Goal: Information Seeking & Learning: Learn about a topic

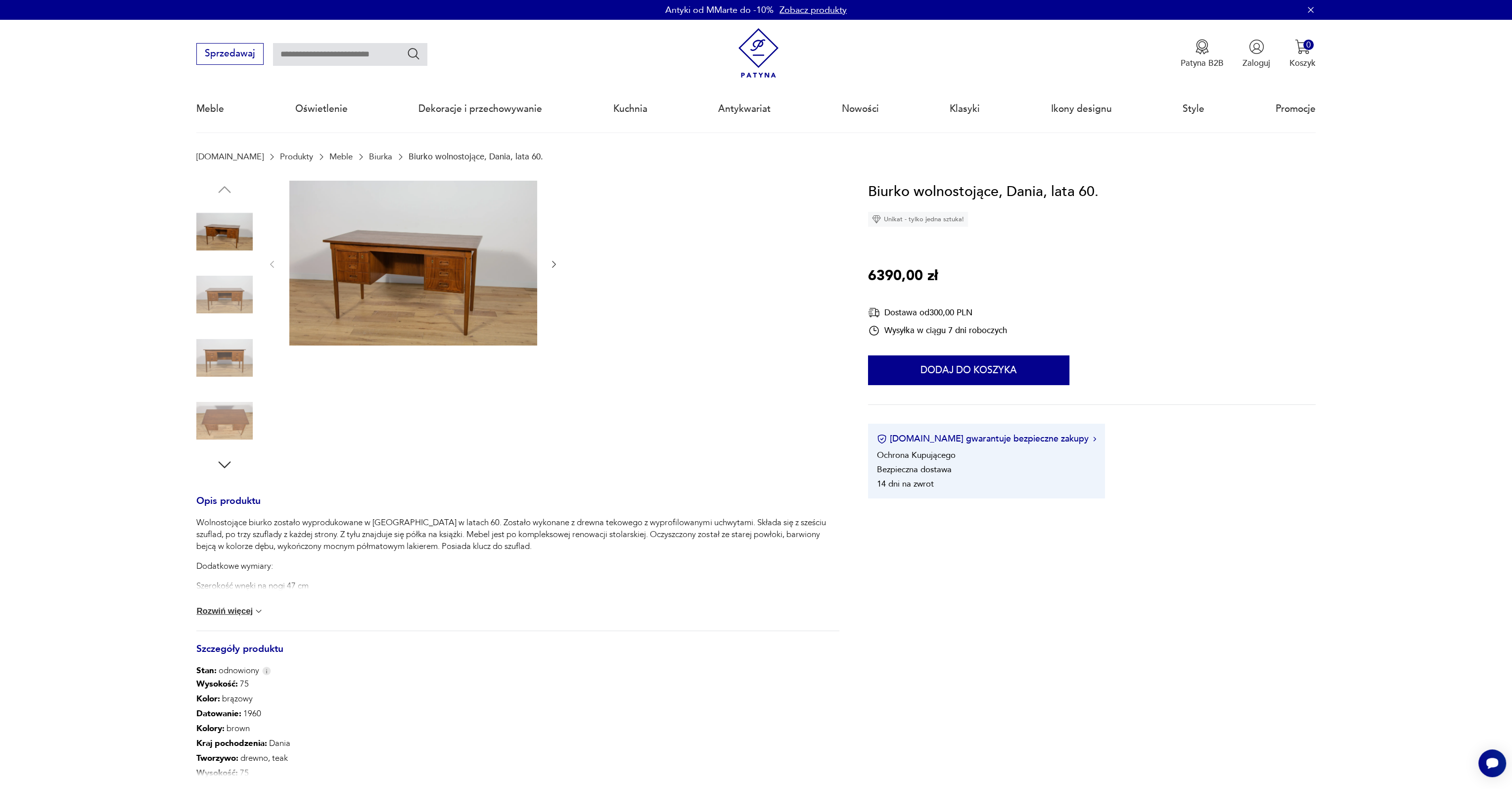
click at [406, 285] on img at bounding box center [413, 263] width 248 height 165
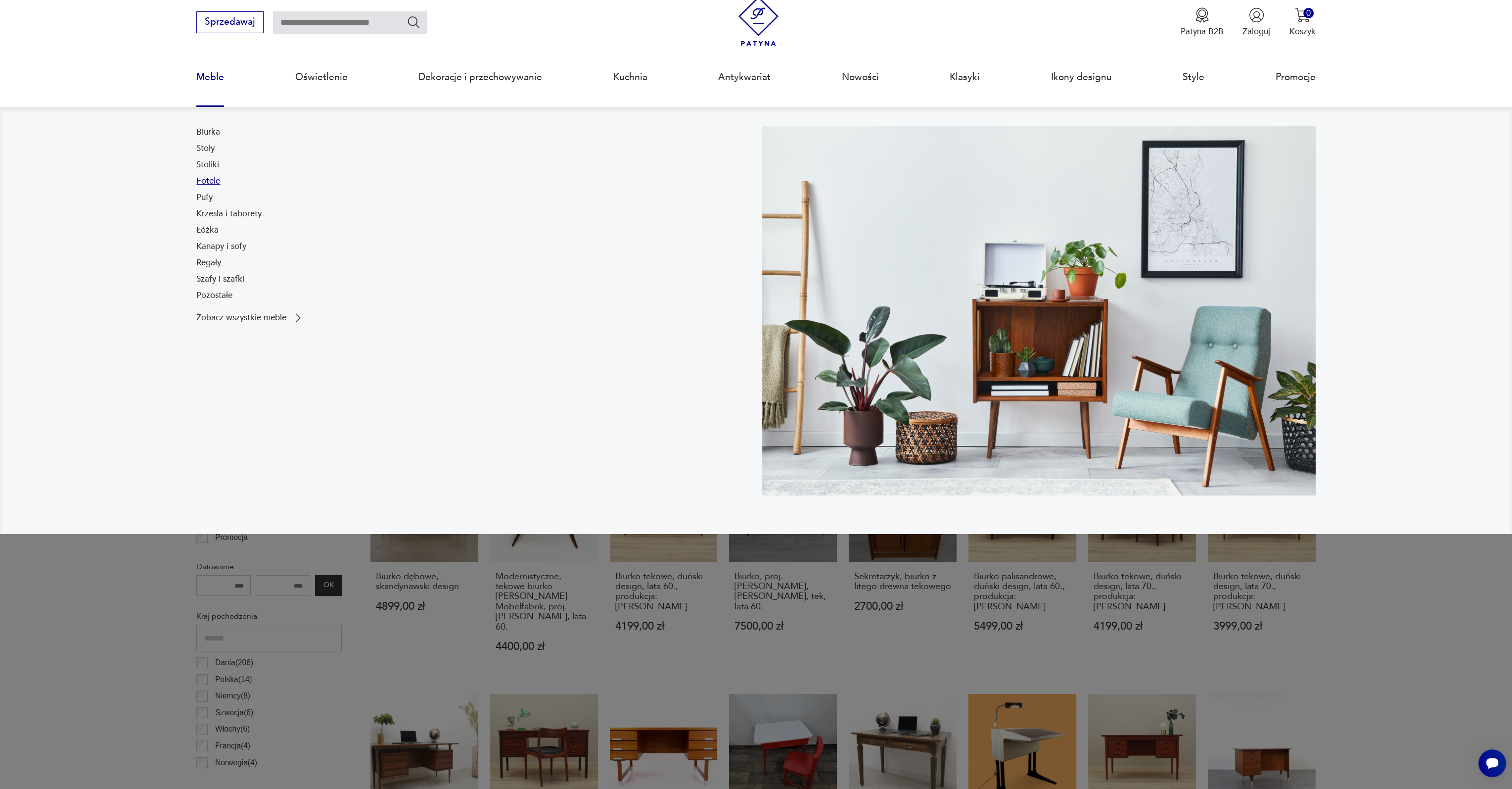
click at [214, 182] on link "Fotele" at bounding box center [208, 181] width 23 height 12
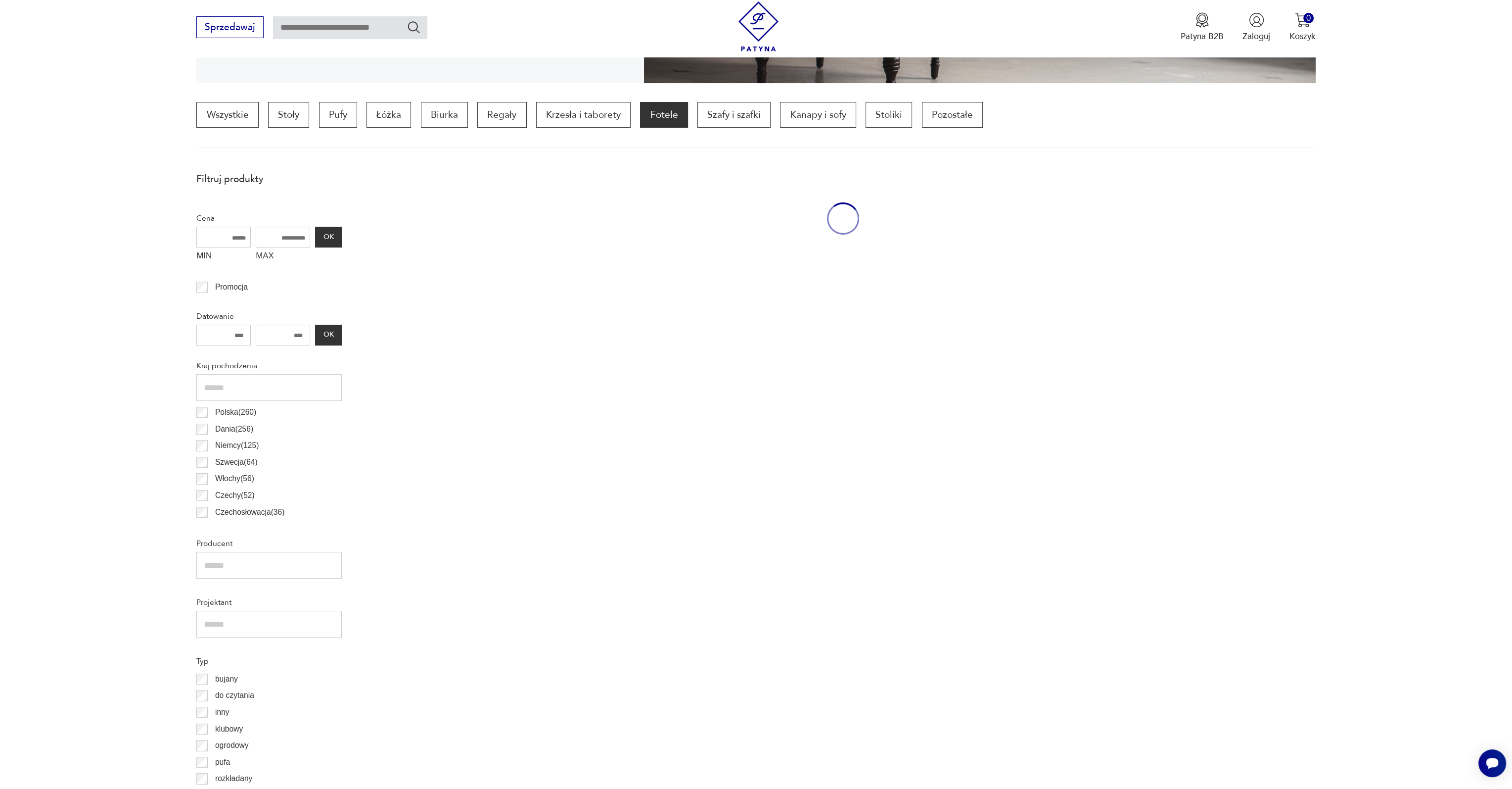
scroll to position [293, 0]
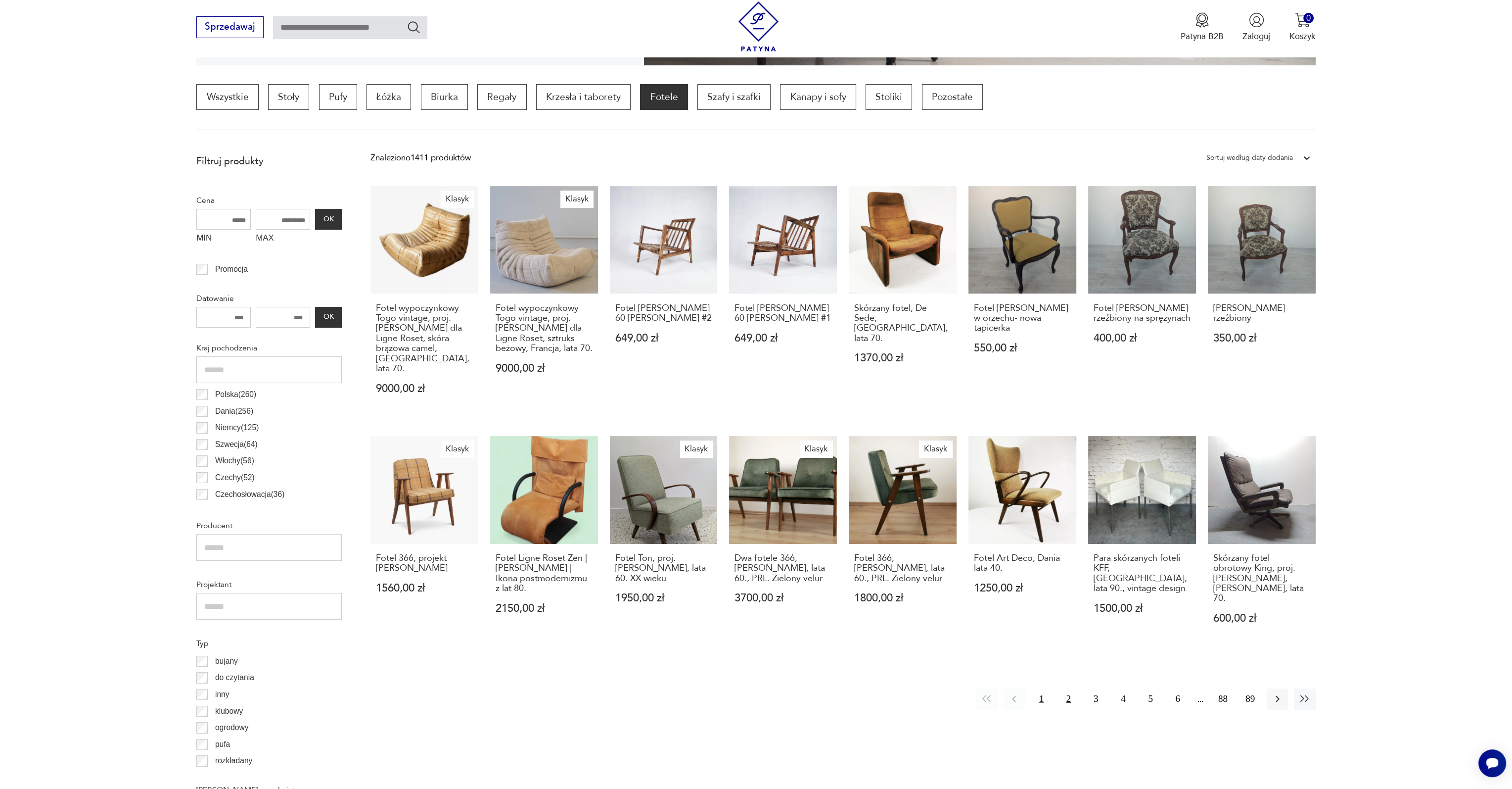
click at [1065, 688] on button "2" at bounding box center [1069, 699] width 22 height 22
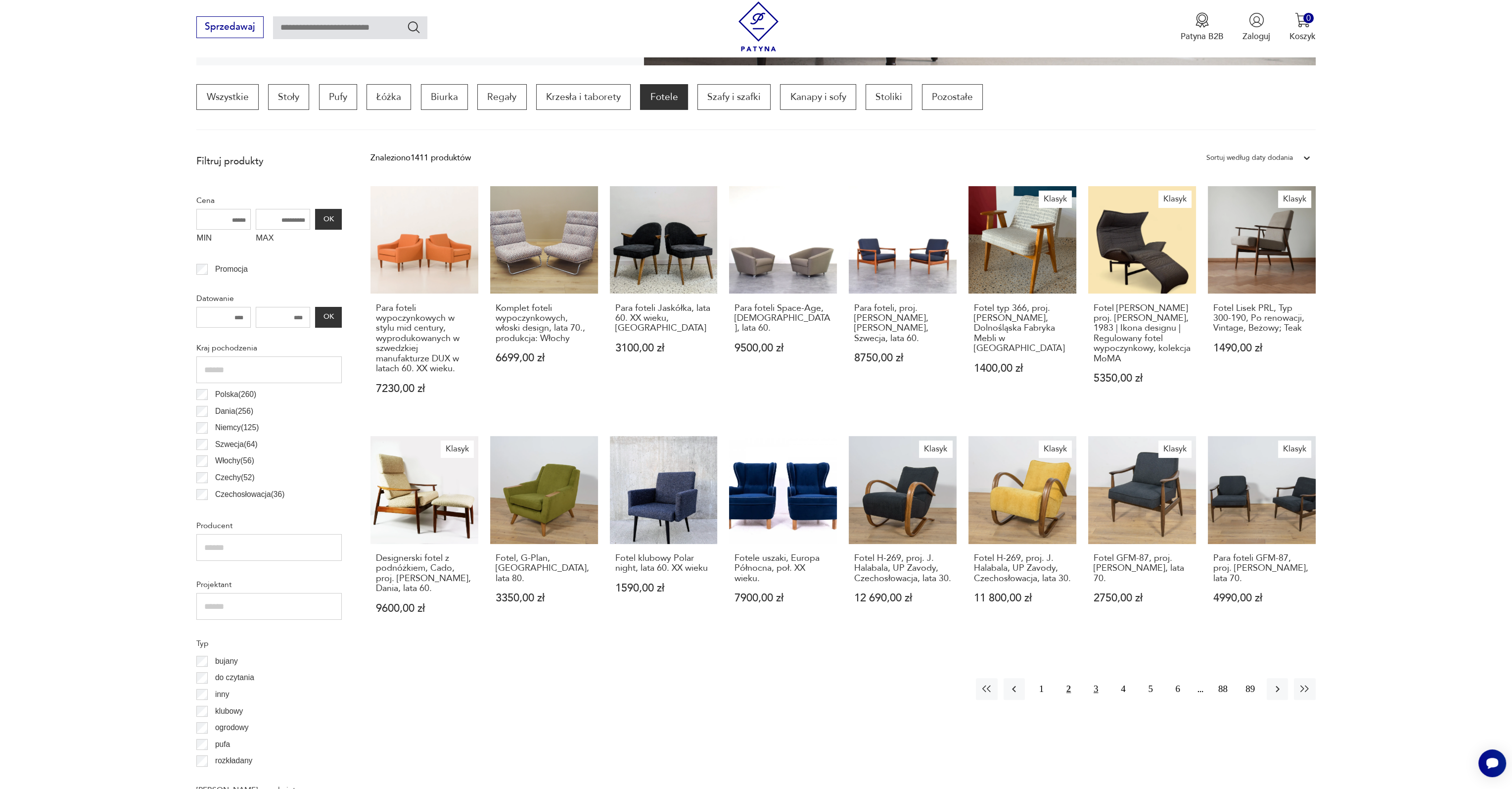
click at [1098, 686] on button "3" at bounding box center [1096, 689] width 22 height 22
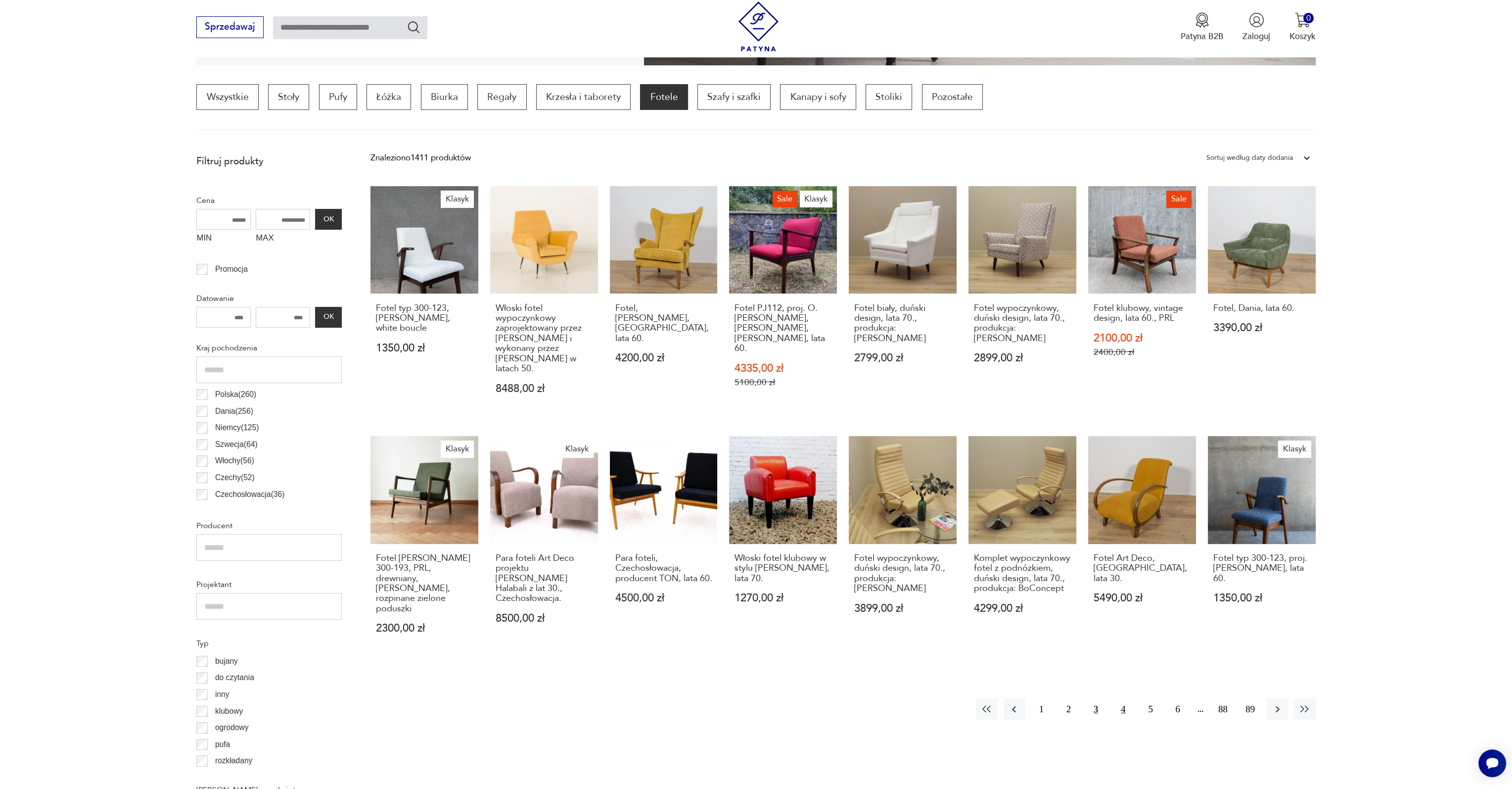
click at [1124, 698] on button "4" at bounding box center [1123, 709] width 22 height 22
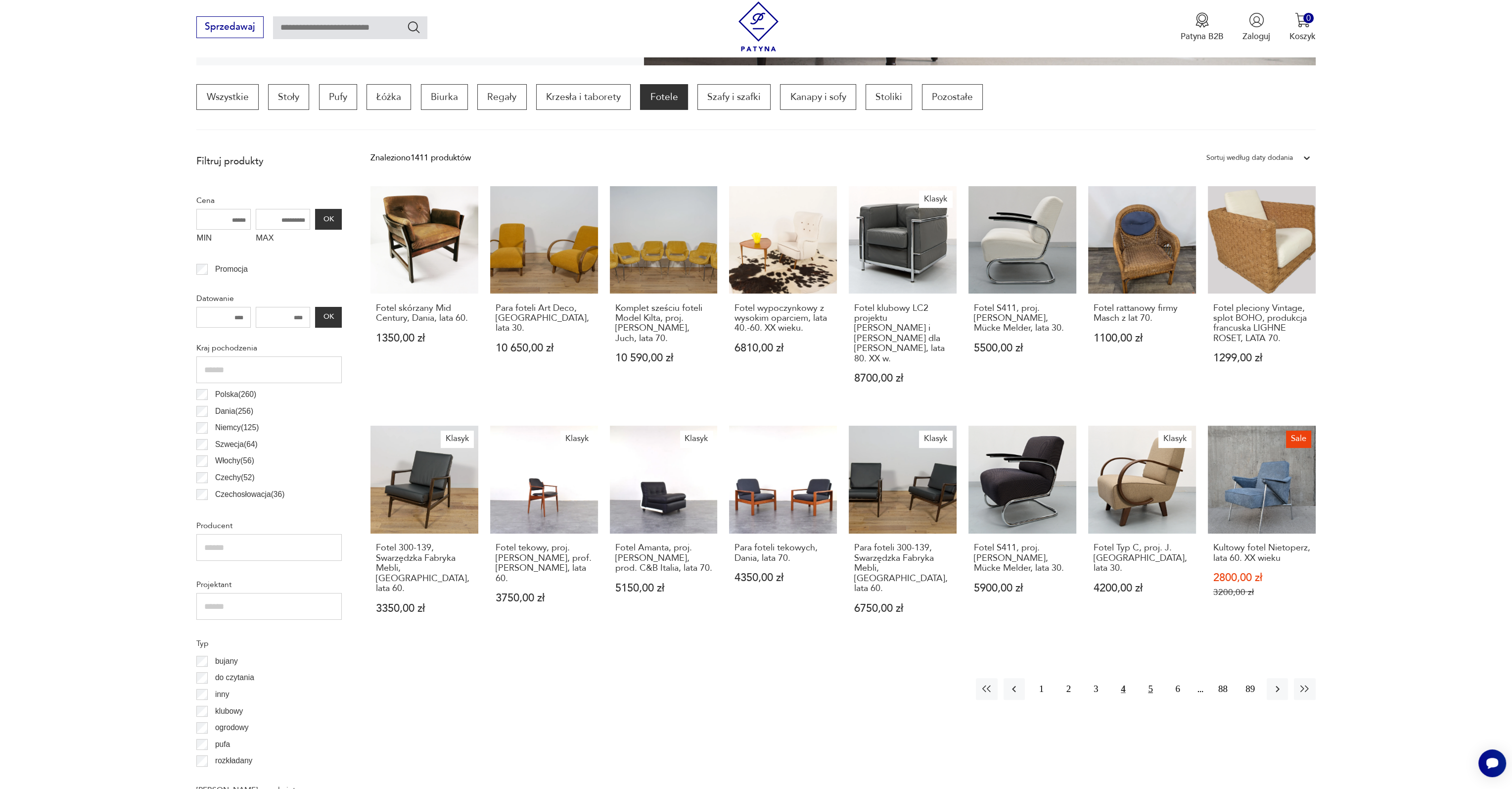
click at [1149, 678] on button "5" at bounding box center [1150, 689] width 22 height 22
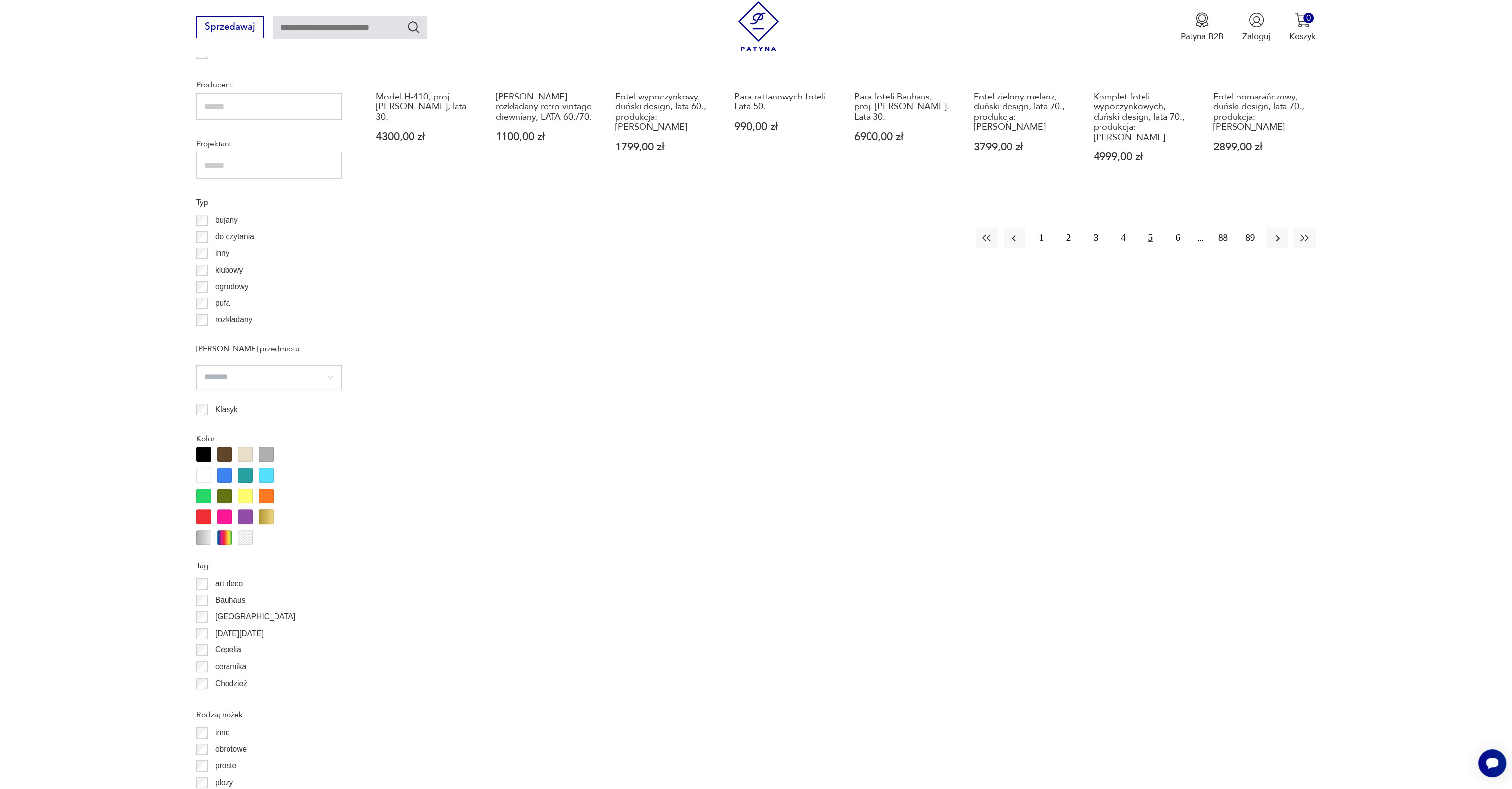
scroll to position [739, 0]
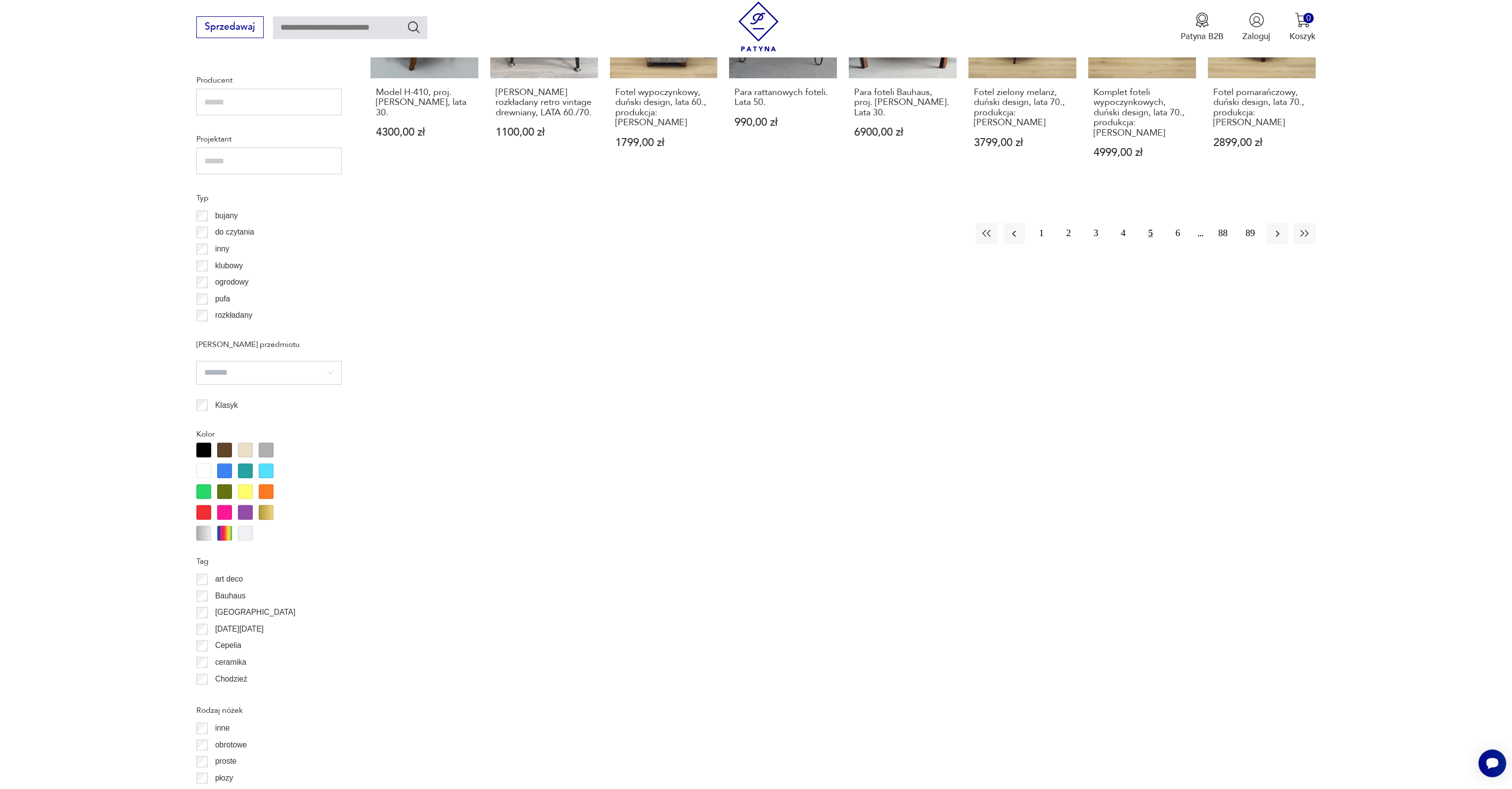
click at [271, 489] on div at bounding box center [265, 491] width 15 height 15
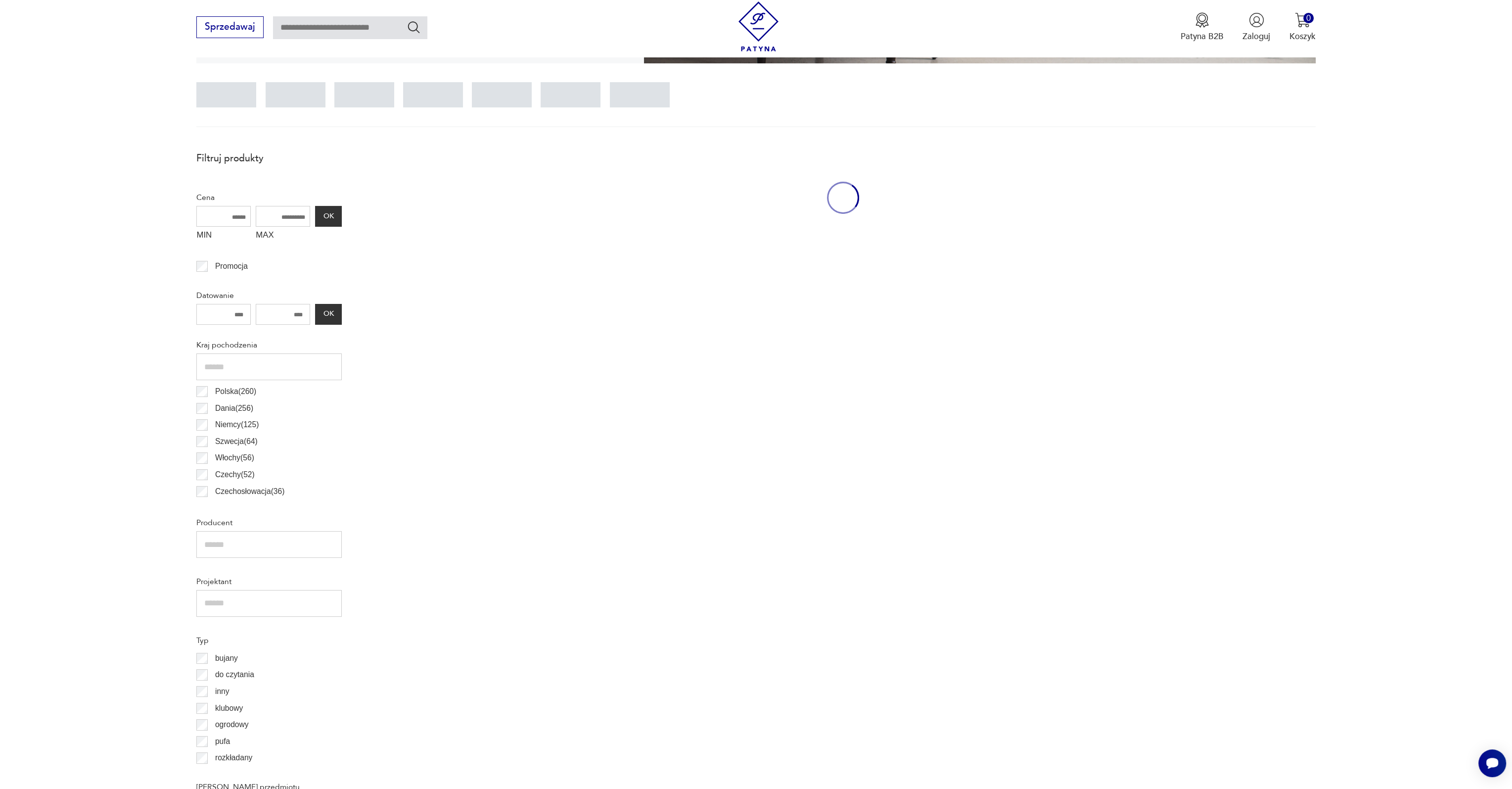
scroll to position [293, 0]
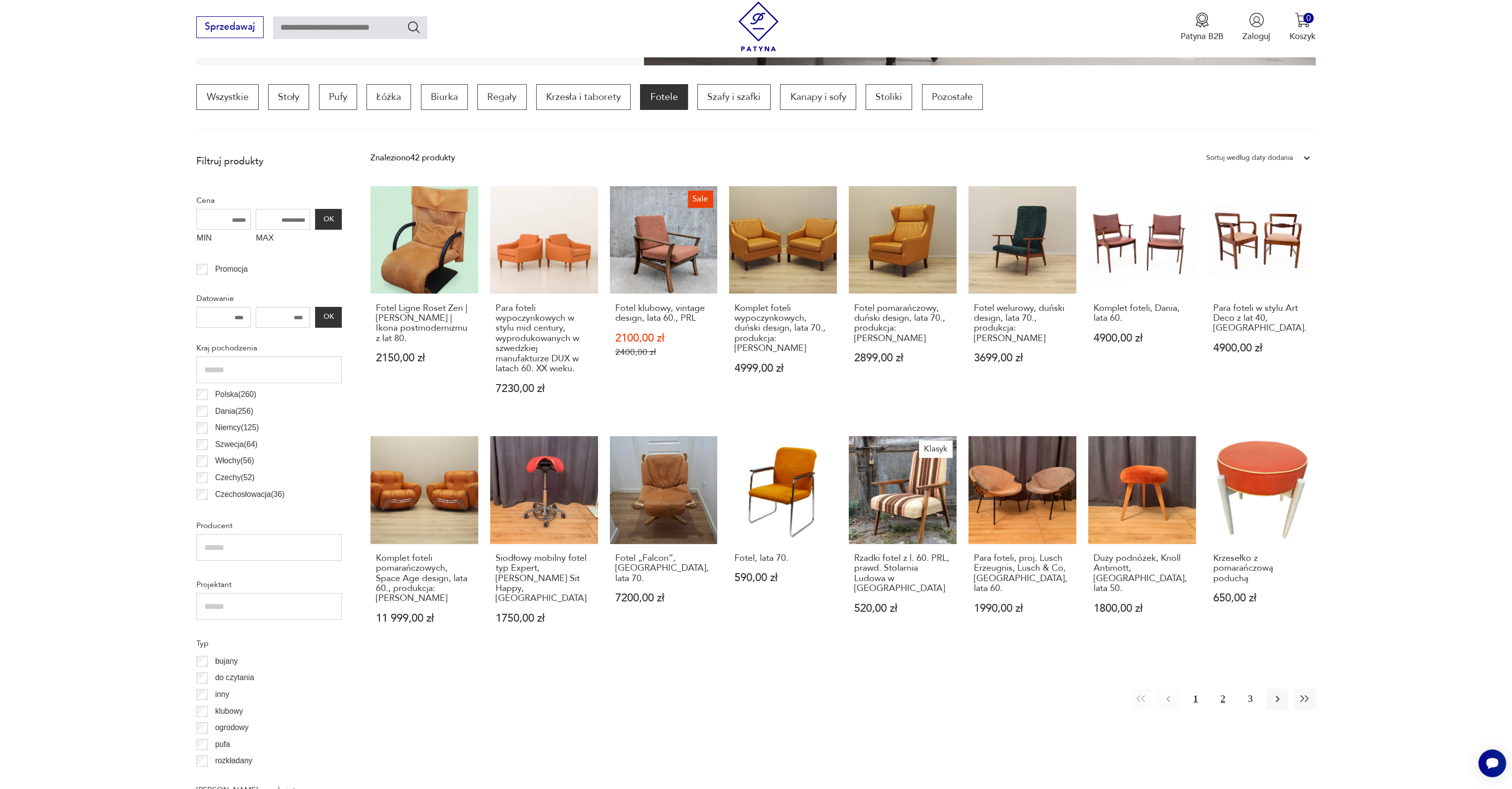
click at [1221, 688] on button "2" at bounding box center [1223, 699] width 22 height 22
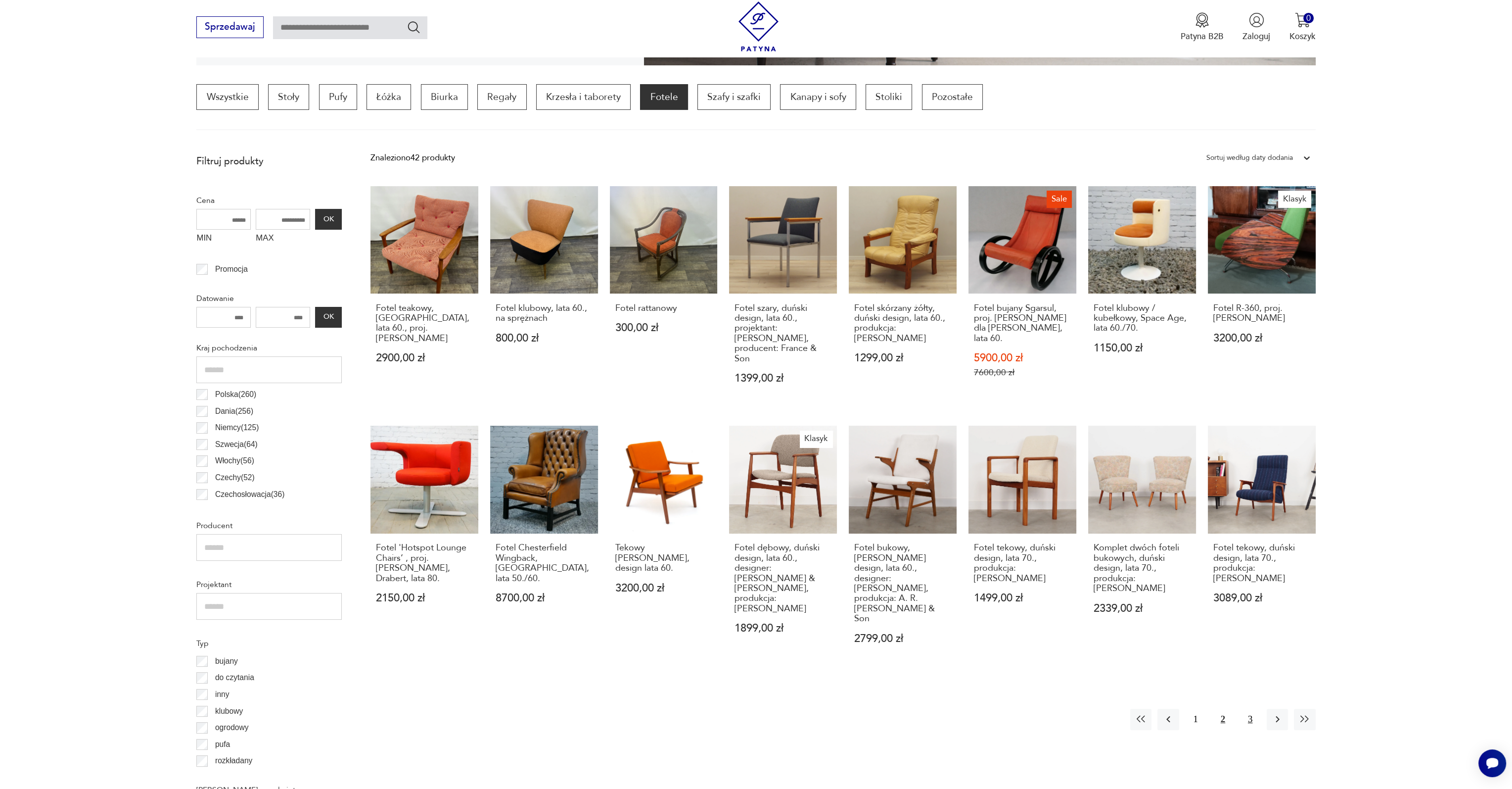
click at [1252, 709] on button "3" at bounding box center [1250, 719] width 22 height 22
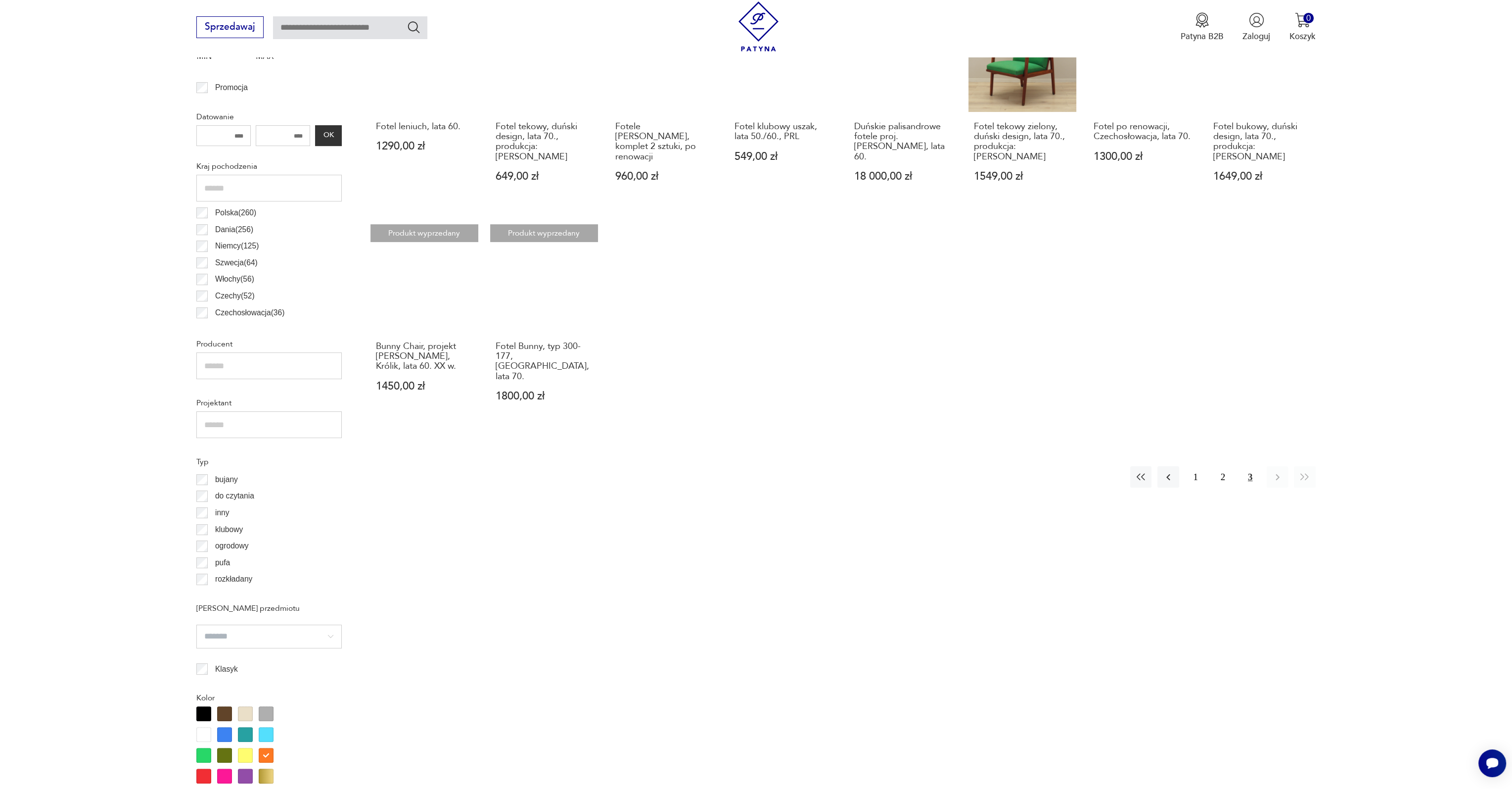
scroll to position [591, 0]
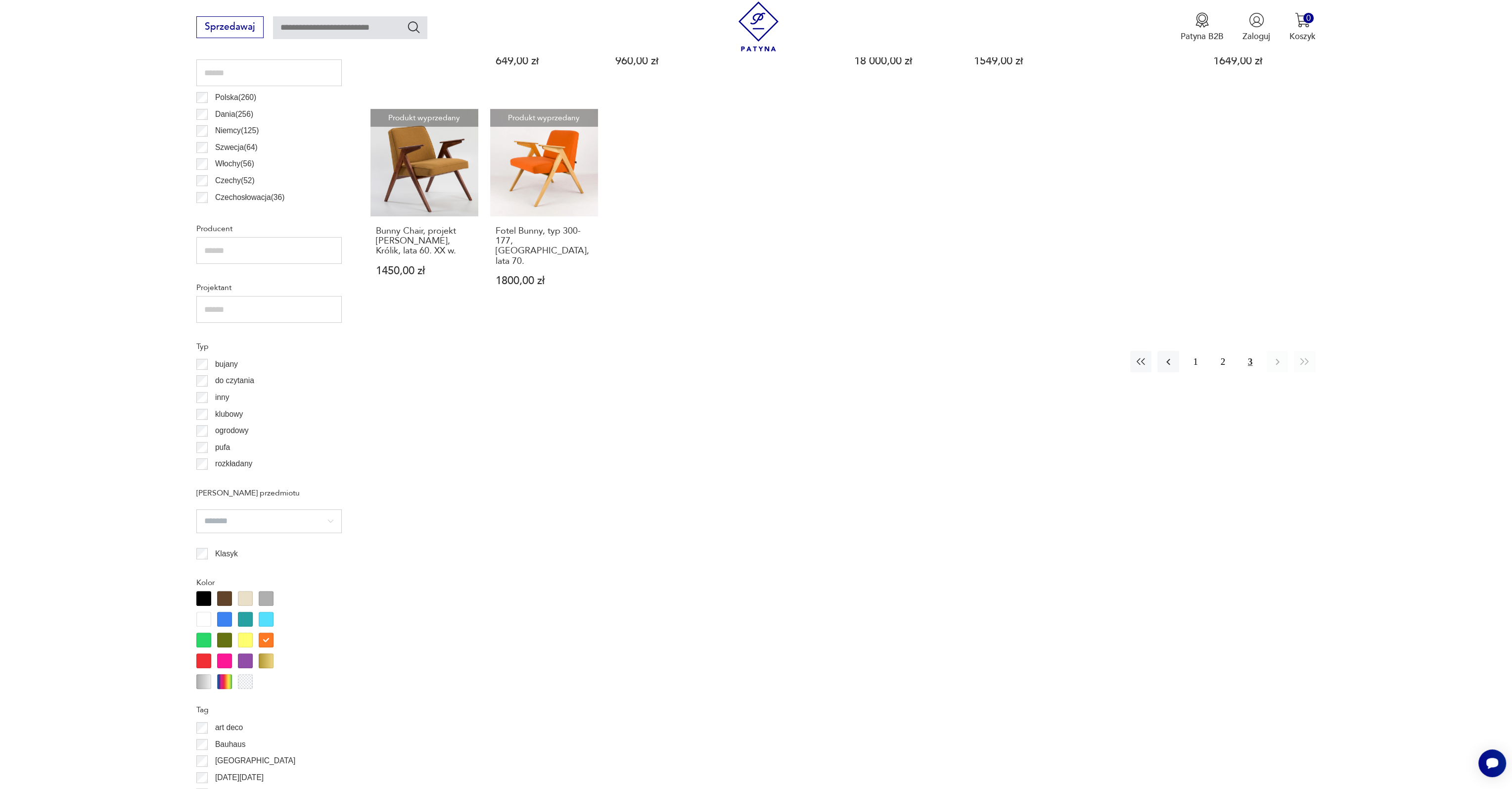
click at [208, 660] on div at bounding box center [203, 660] width 15 height 15
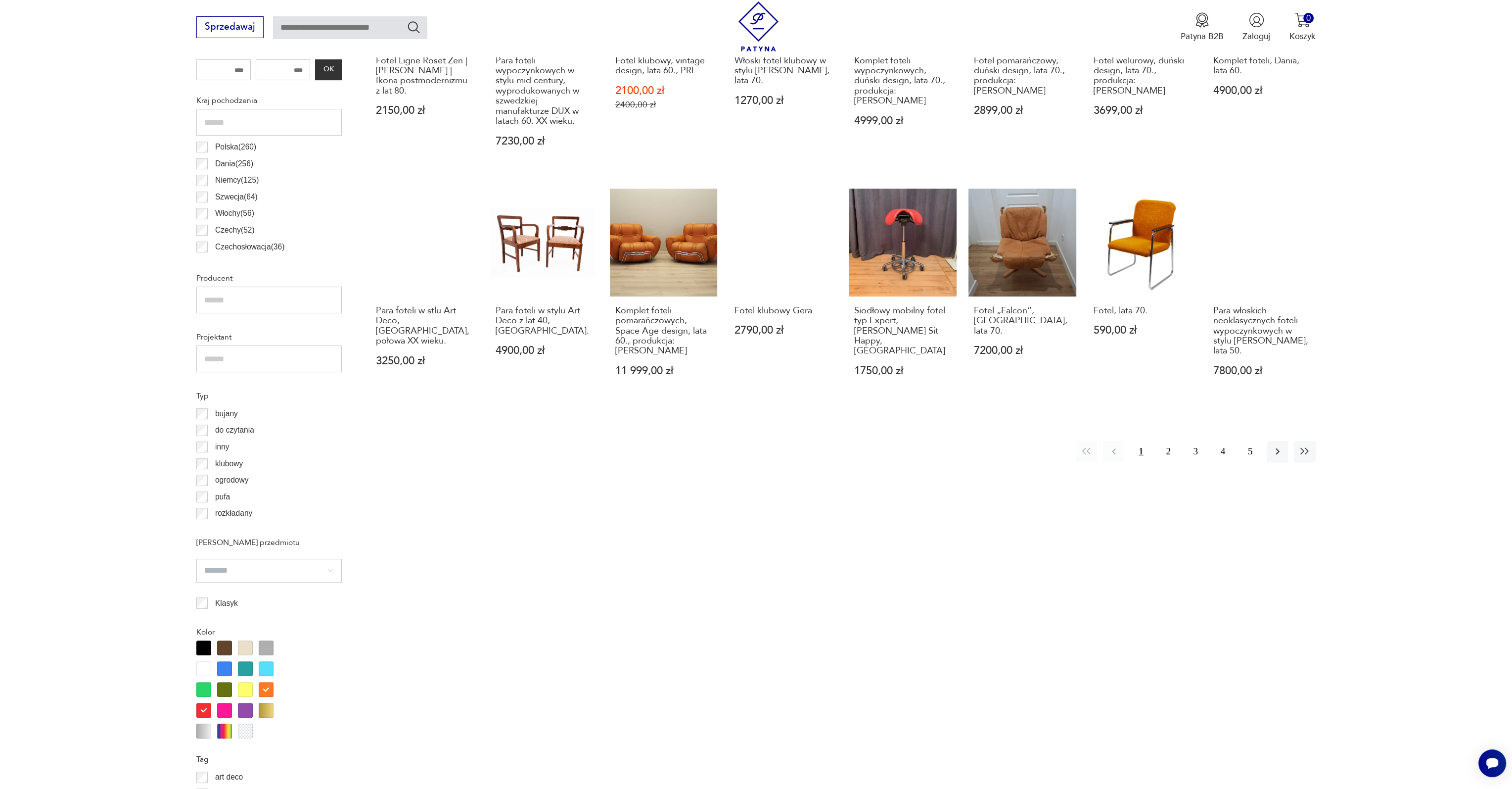
scroll to position [788, 0]
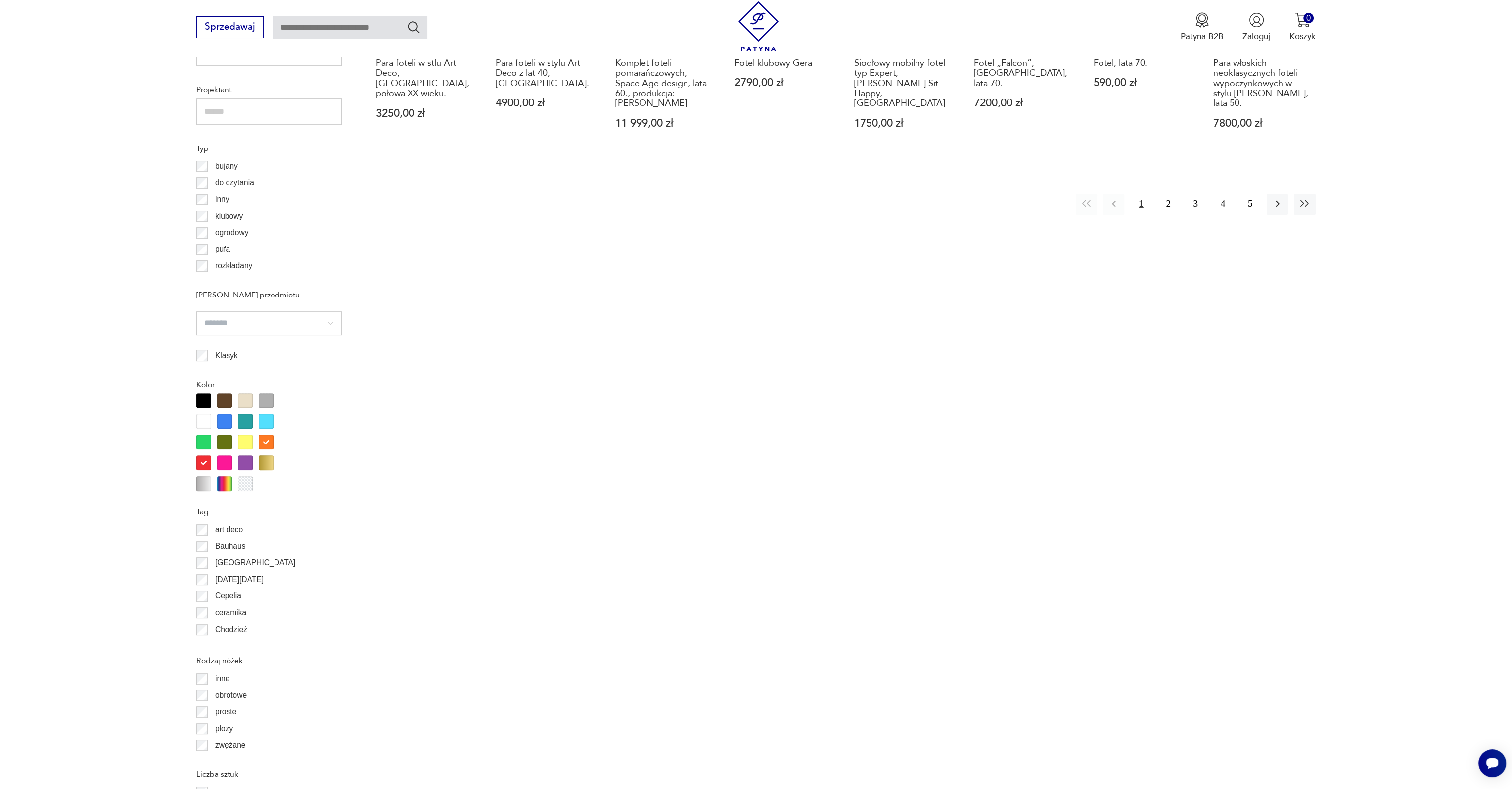
click at [264, 440] on div at bounding box center [265, 442] width 15 height 15
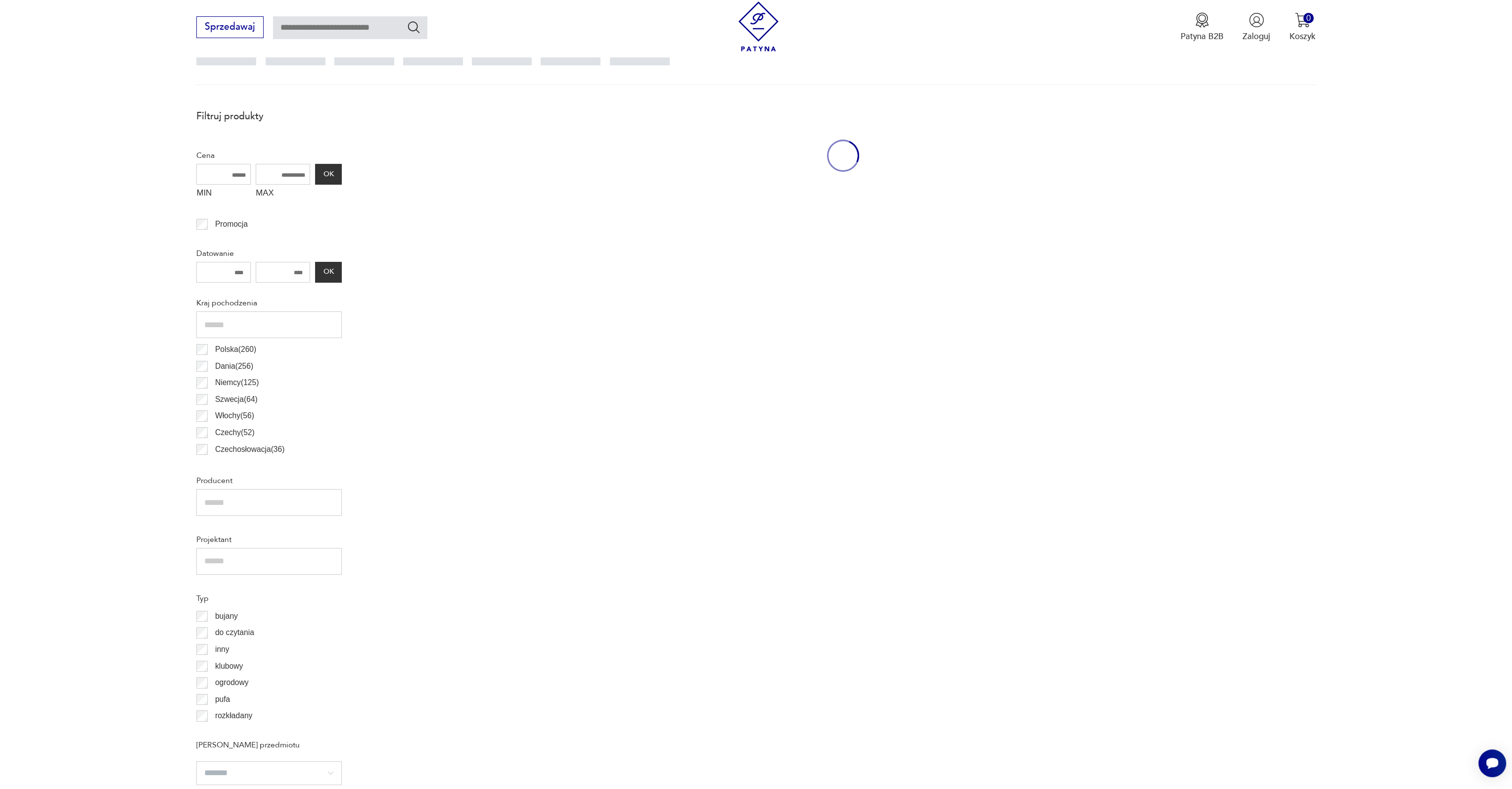
scroll to position [293, 0]
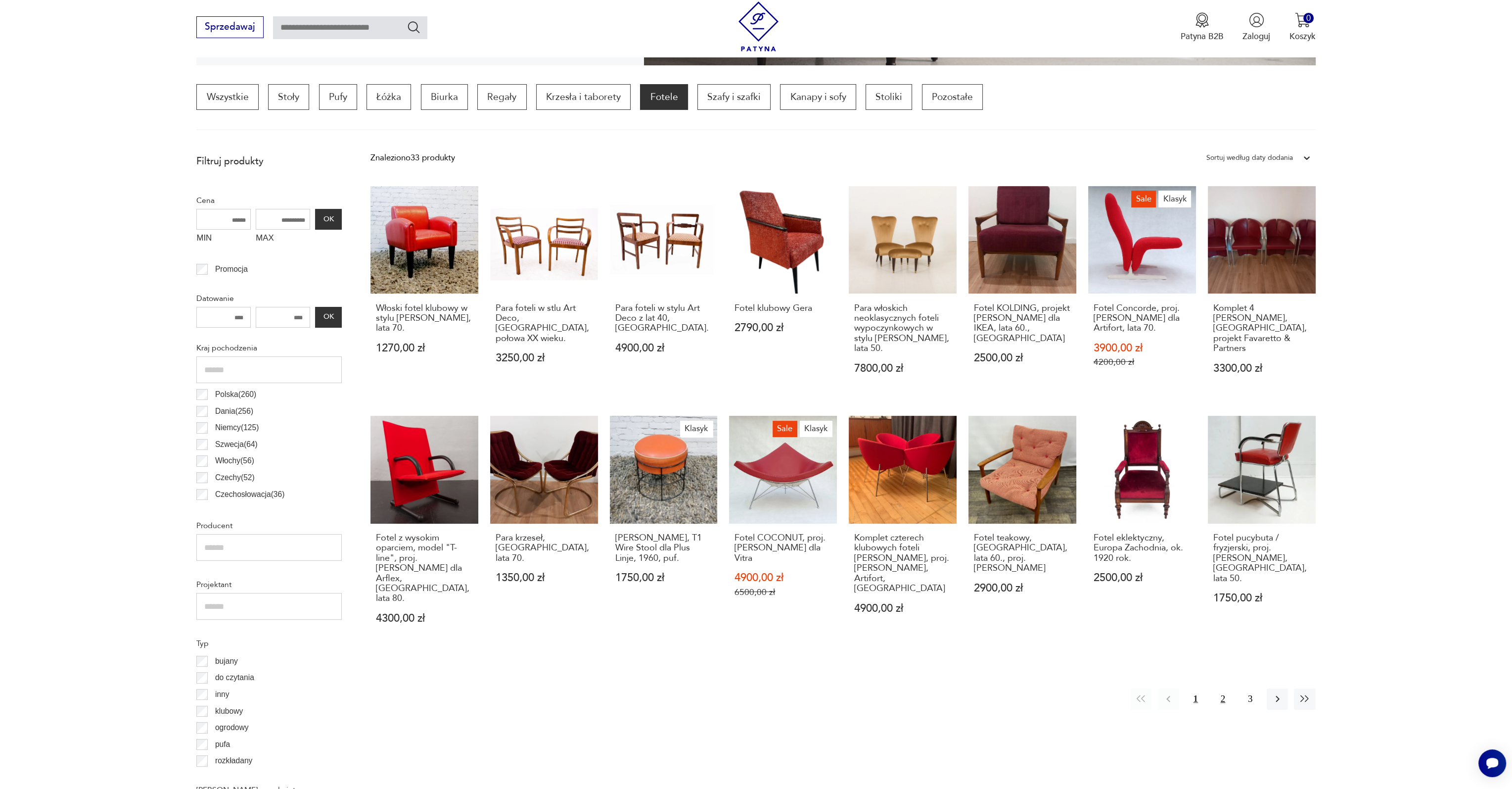
click at [1227, 688] on button "2" at bounding box center [1223, 699] width 22 height 22
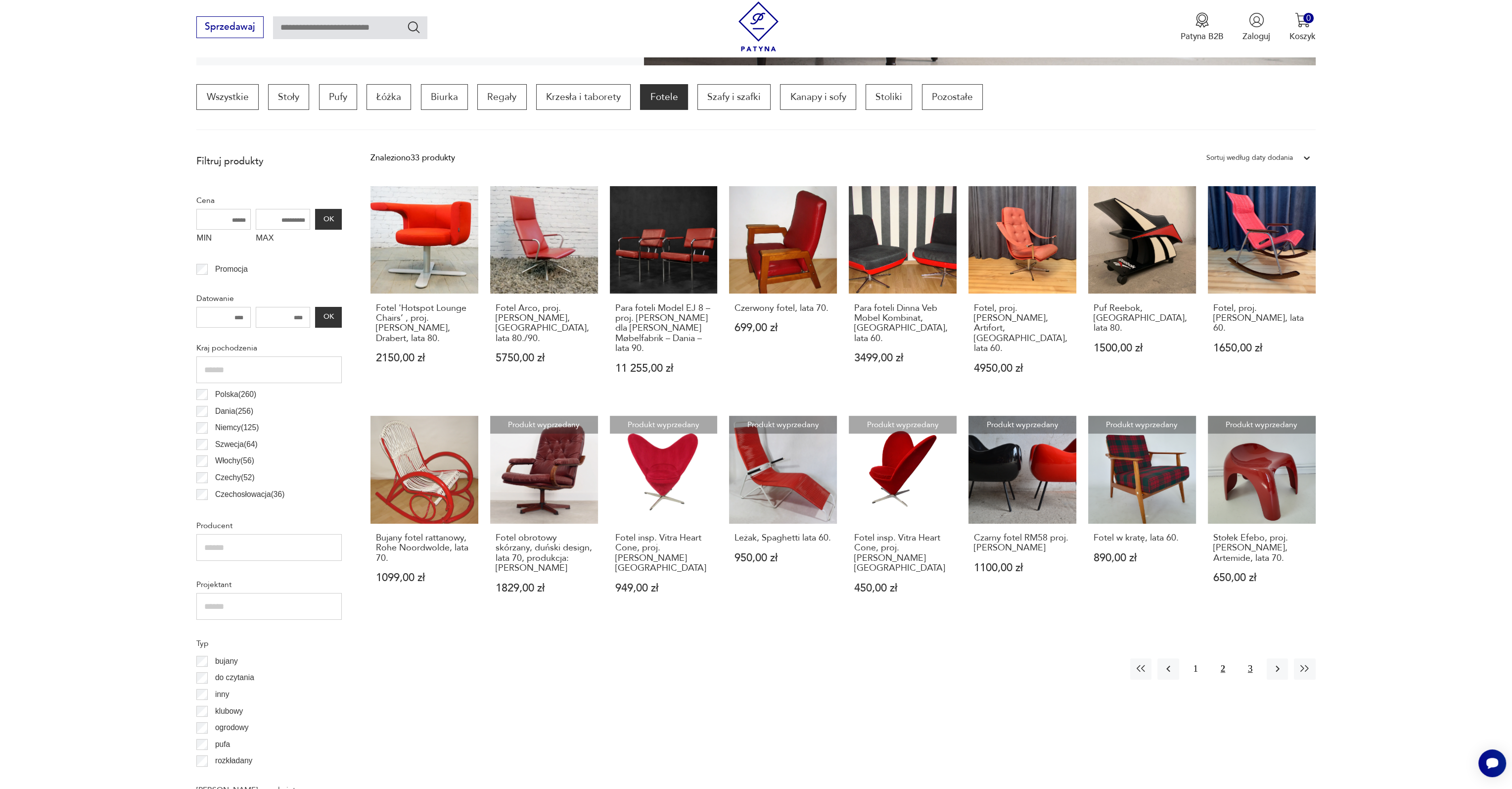
click at [1245, 668] on button "3" at bounding box center [1250, 669] width 22 height 22
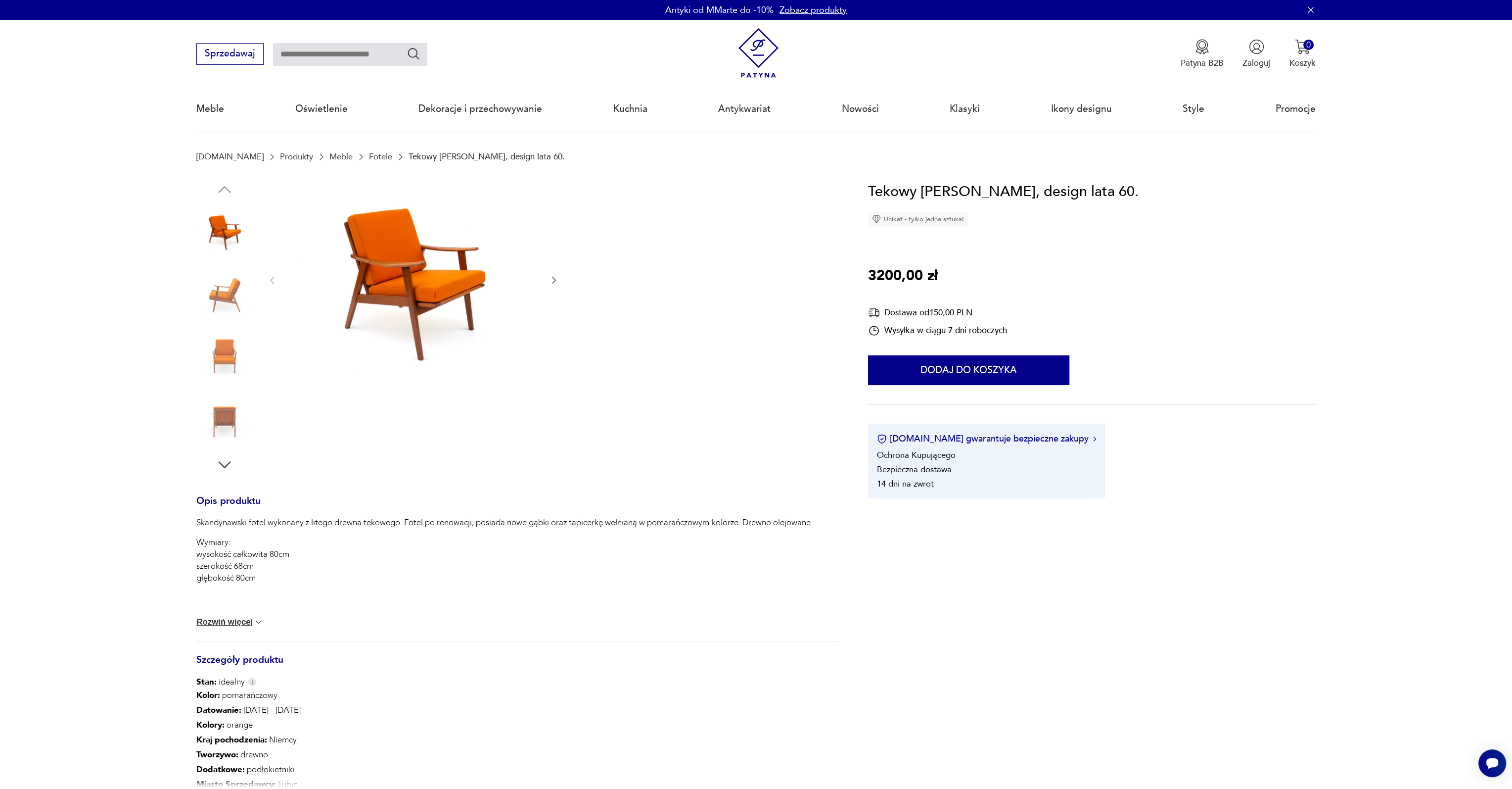
click at [428, 269] on img at bounding box center [413, 279] width 248 height 198
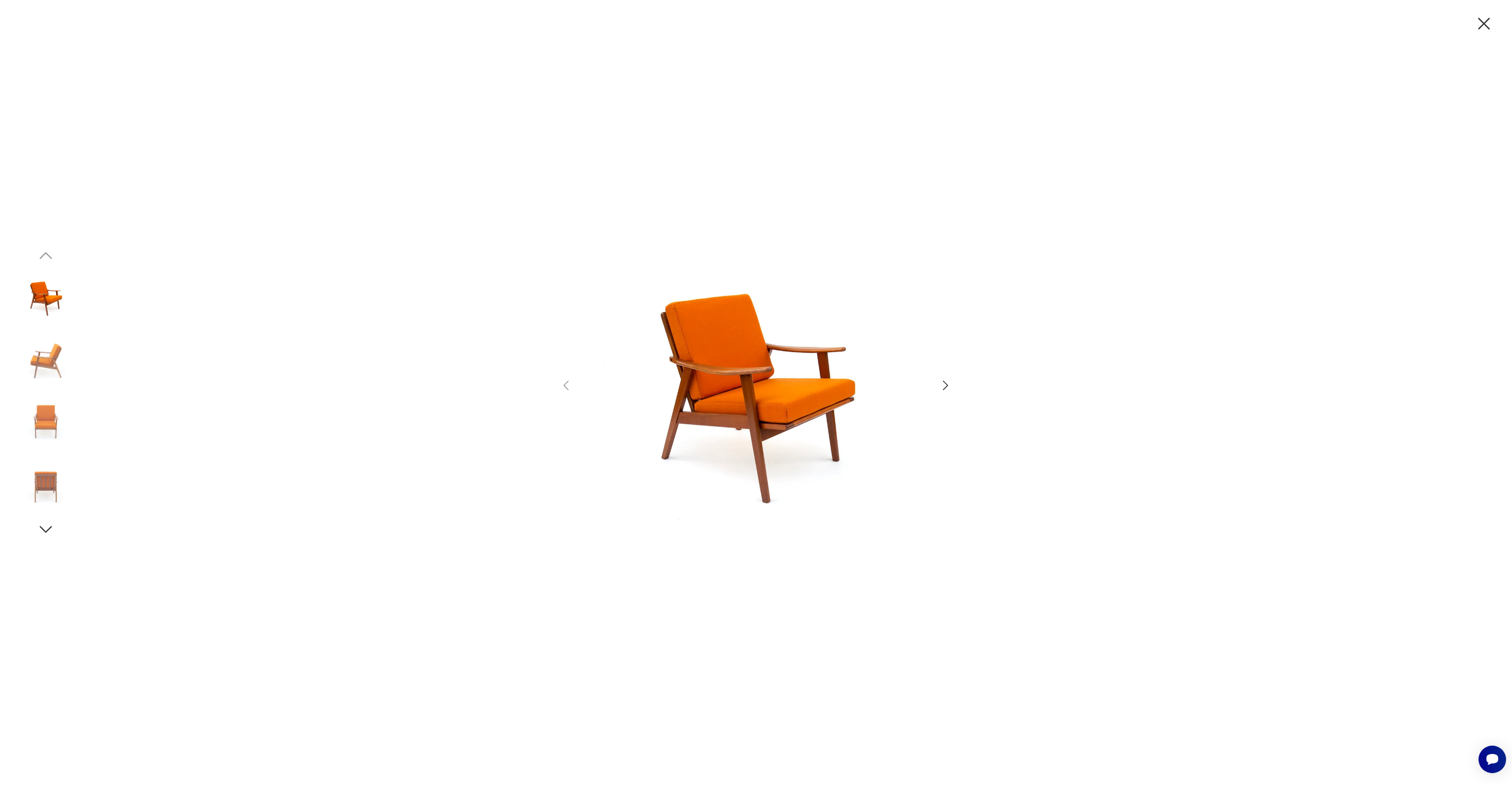
click at [43, 364] on img at bounding box center [45, 360] width 56 height 56
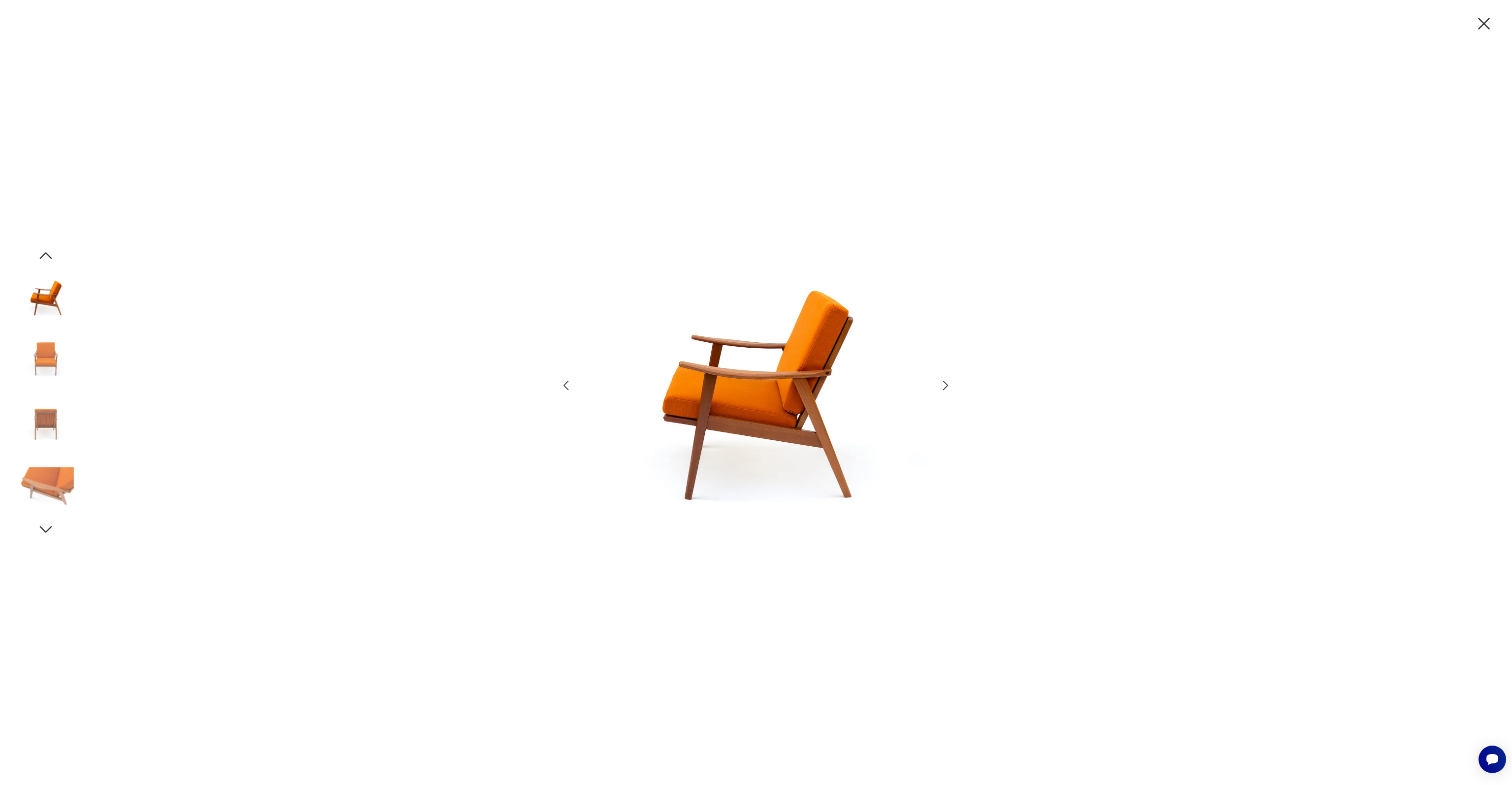
click at [44, 364] on img at bounding box center [45, 360] width 56 height 56
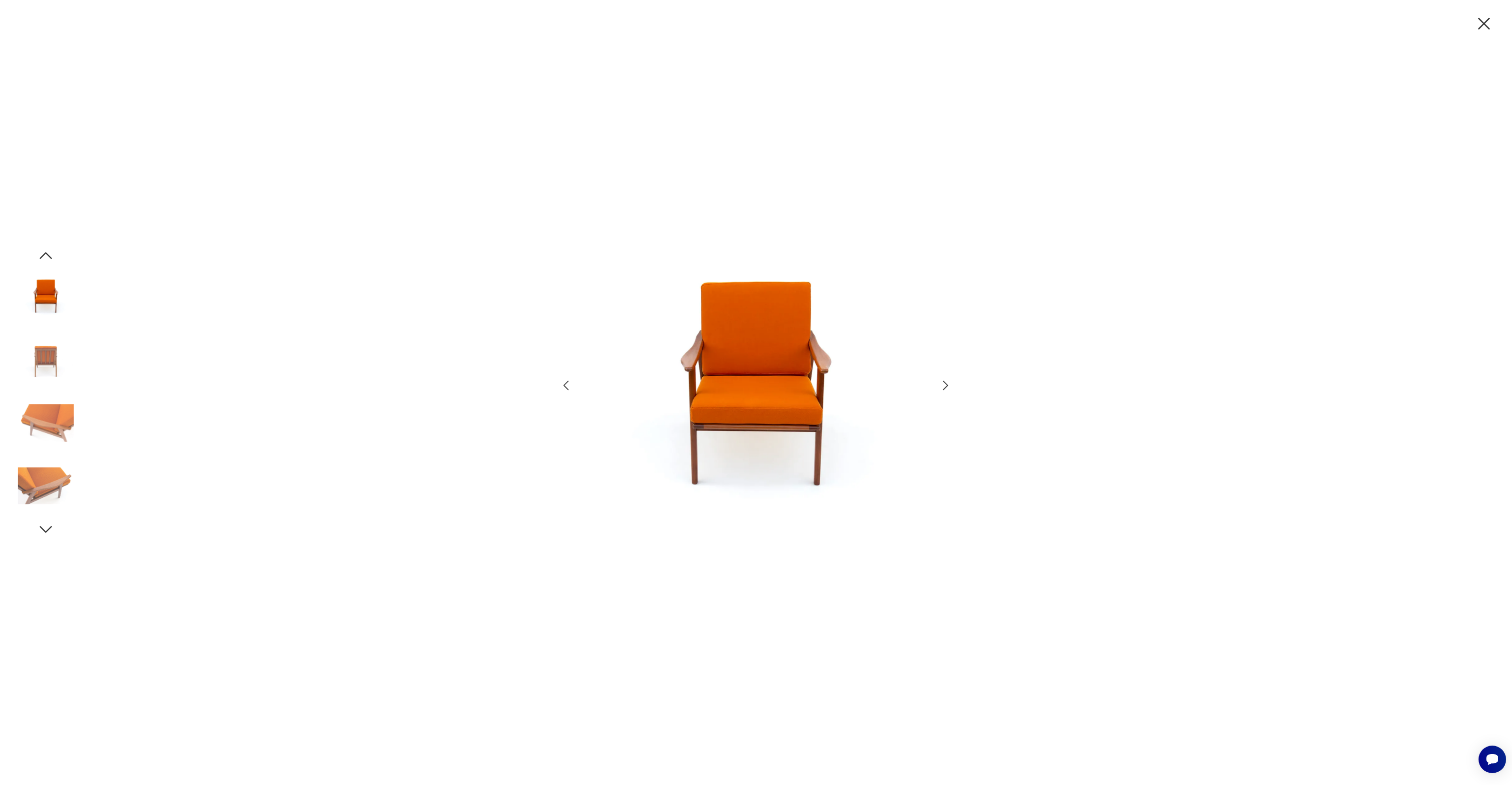
click at [44, 364] on img at bounding box center [45, 360] width 56 height 56
